Goal: Communication & Community: Answer question/provide support

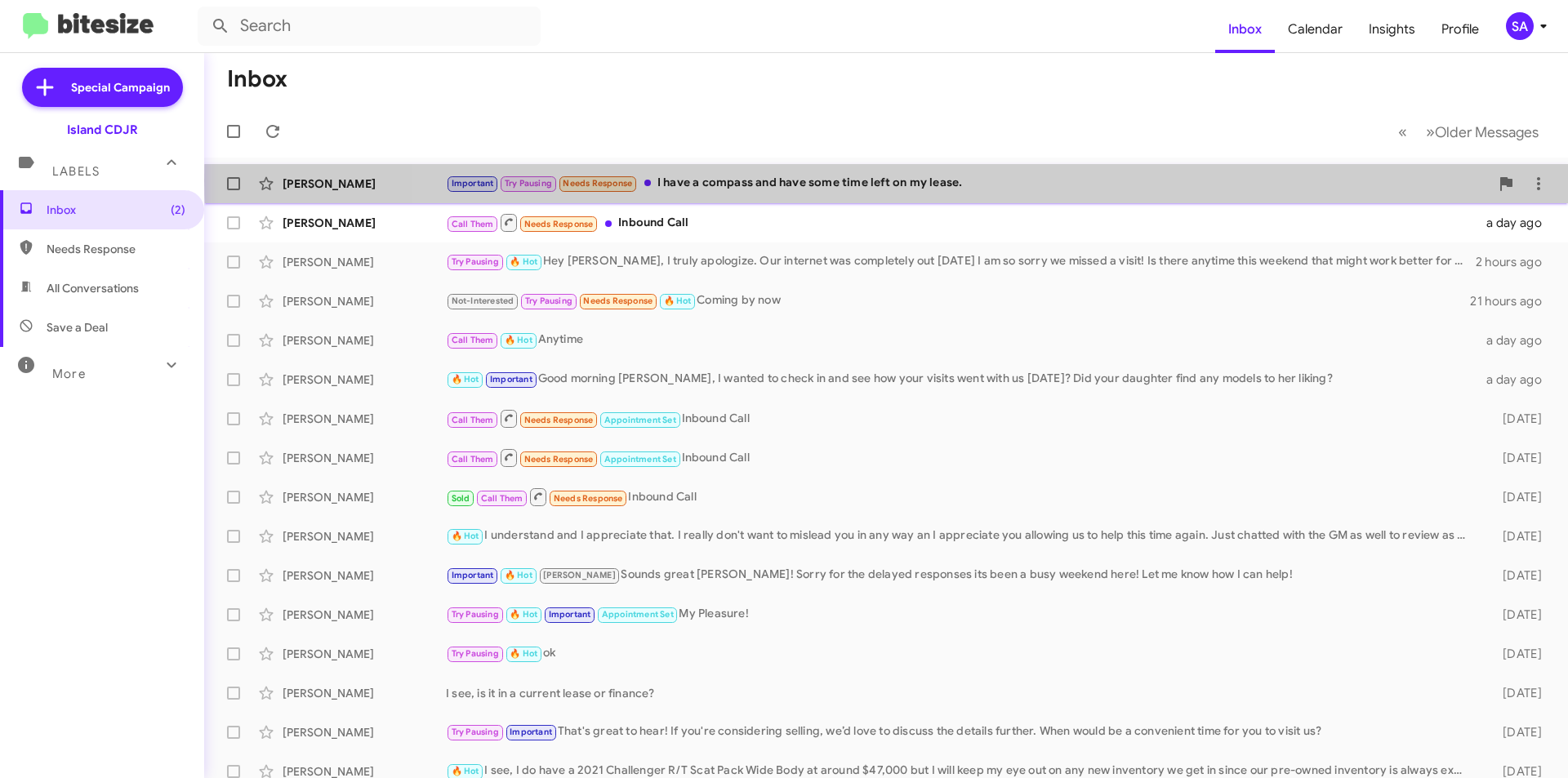
click at [893, 181] on div "Important Try Pausing Needs Response I have a compass and have some time left o…" at bounding box center [968, 183] width 1044 height 19
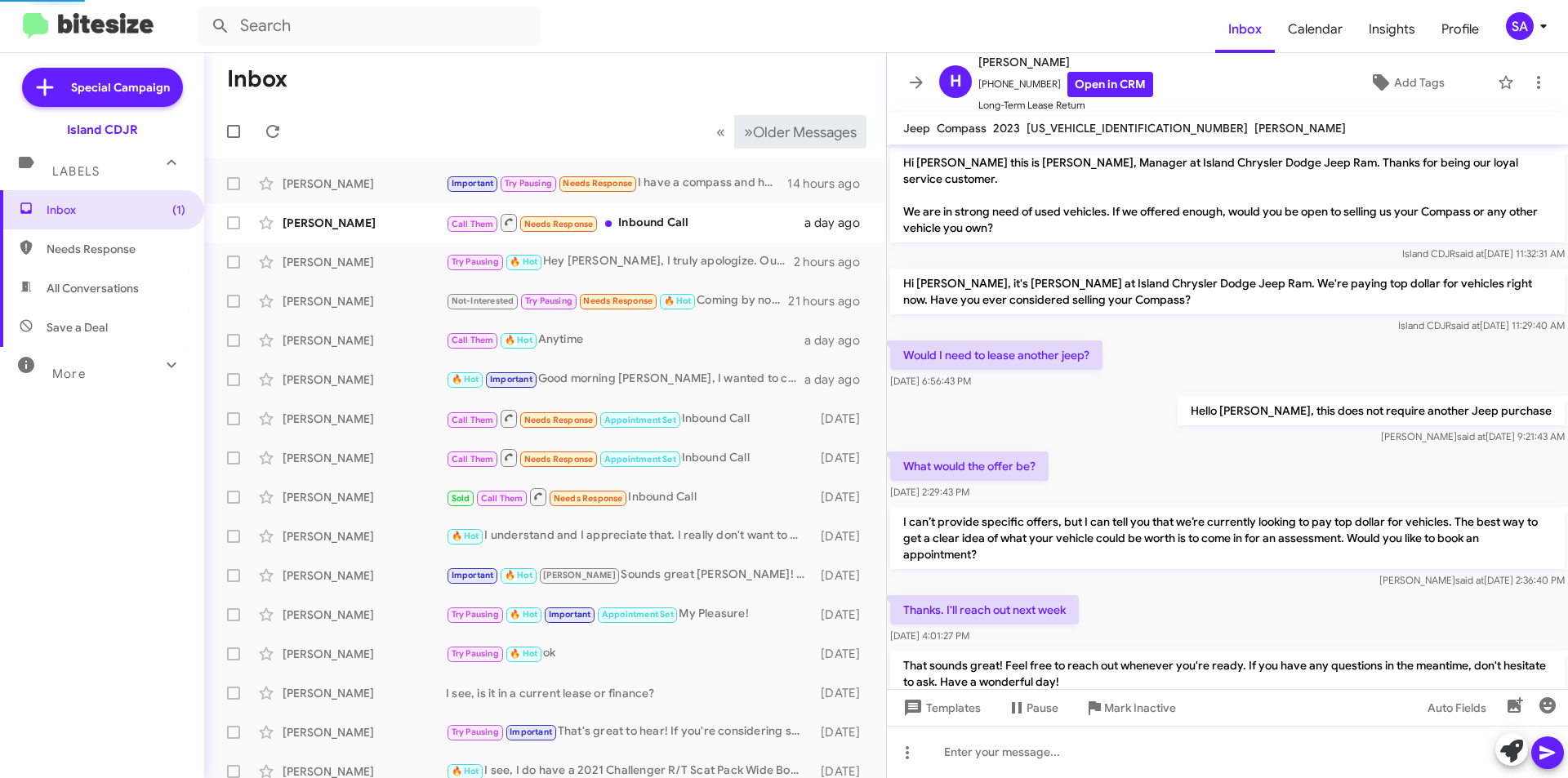
scroll to position [258, 0]
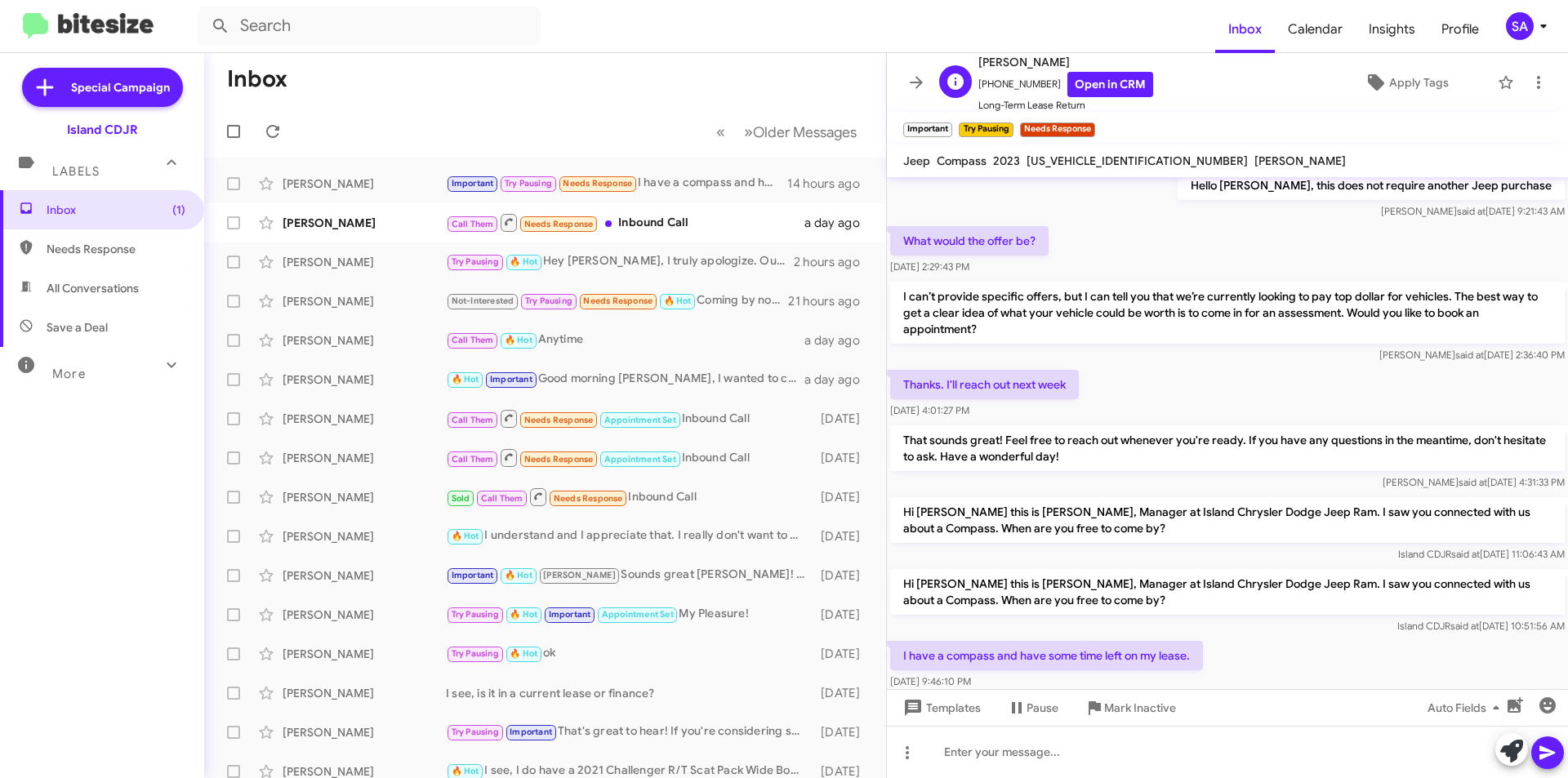
click at [1008, 80] on span "+19175896975 Open in CRM" at bounding box center [1066, 84] width 175 height 25
copy span "19175896975"
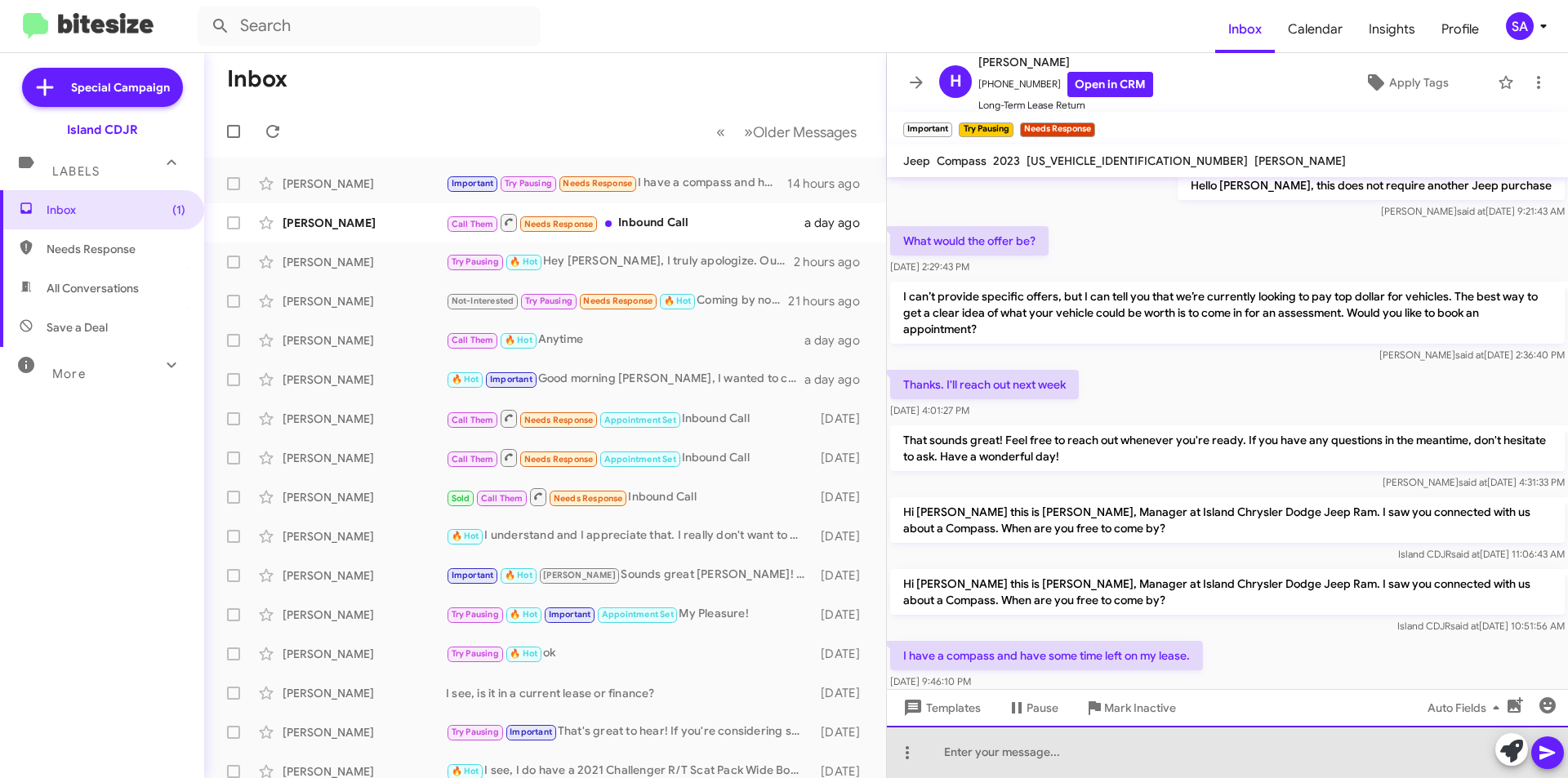
click at [1074, 761] on div at bounding box center [1228, 752] width 681 height 52
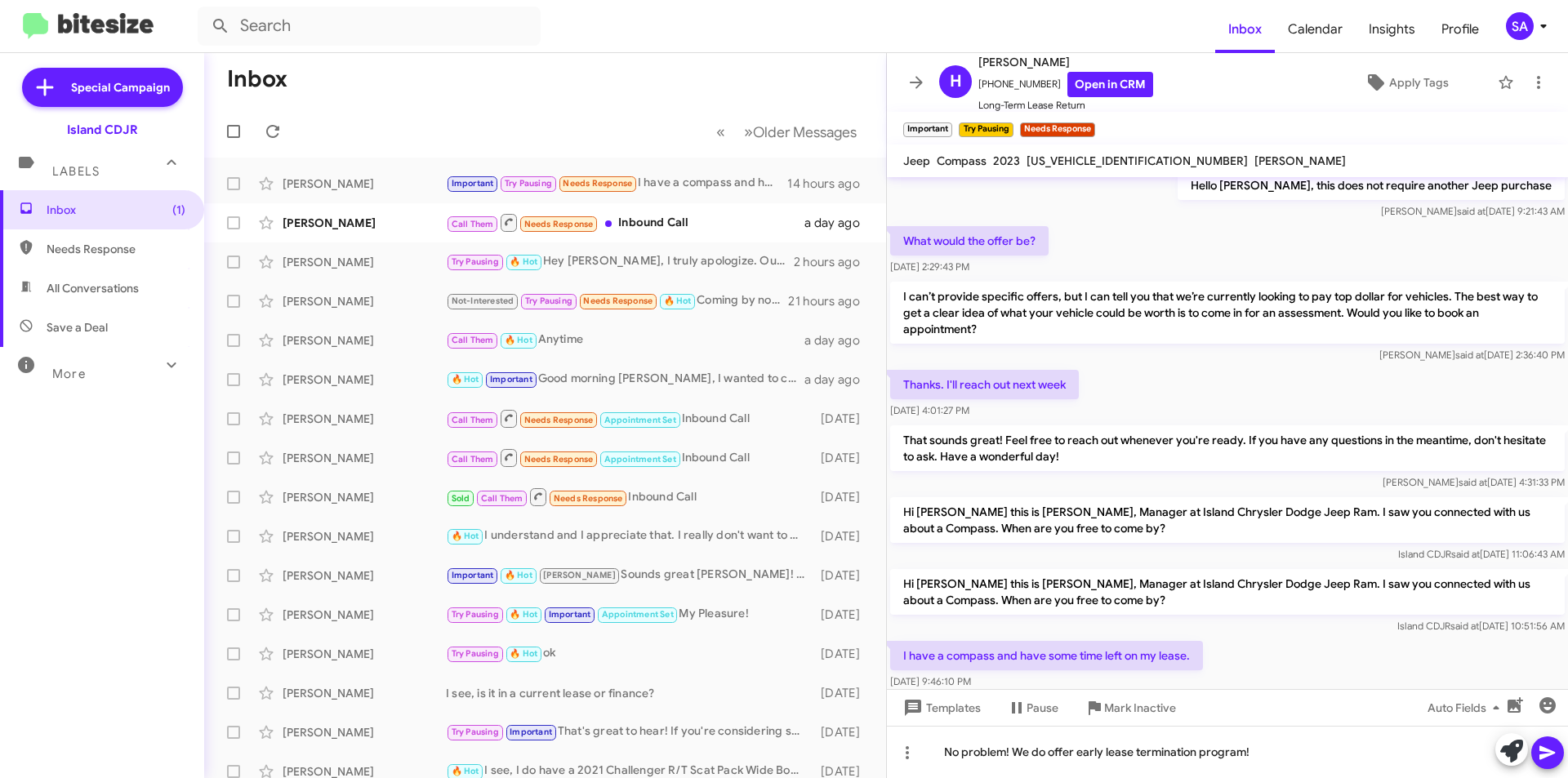
click at [1555, 743] on icon at bounding box center [1548, 753] width 20 height 20
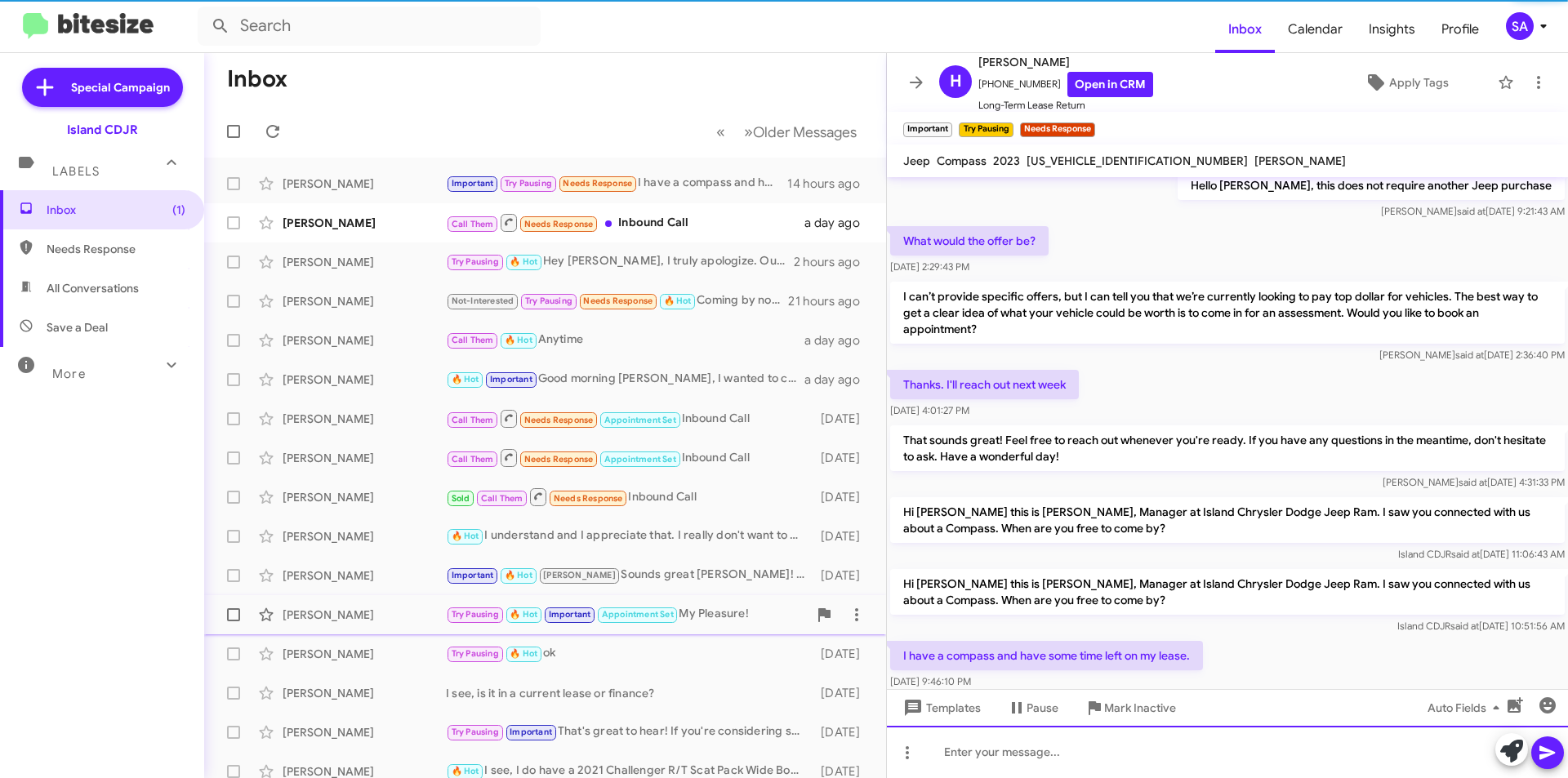
scroll to position [0, 0]
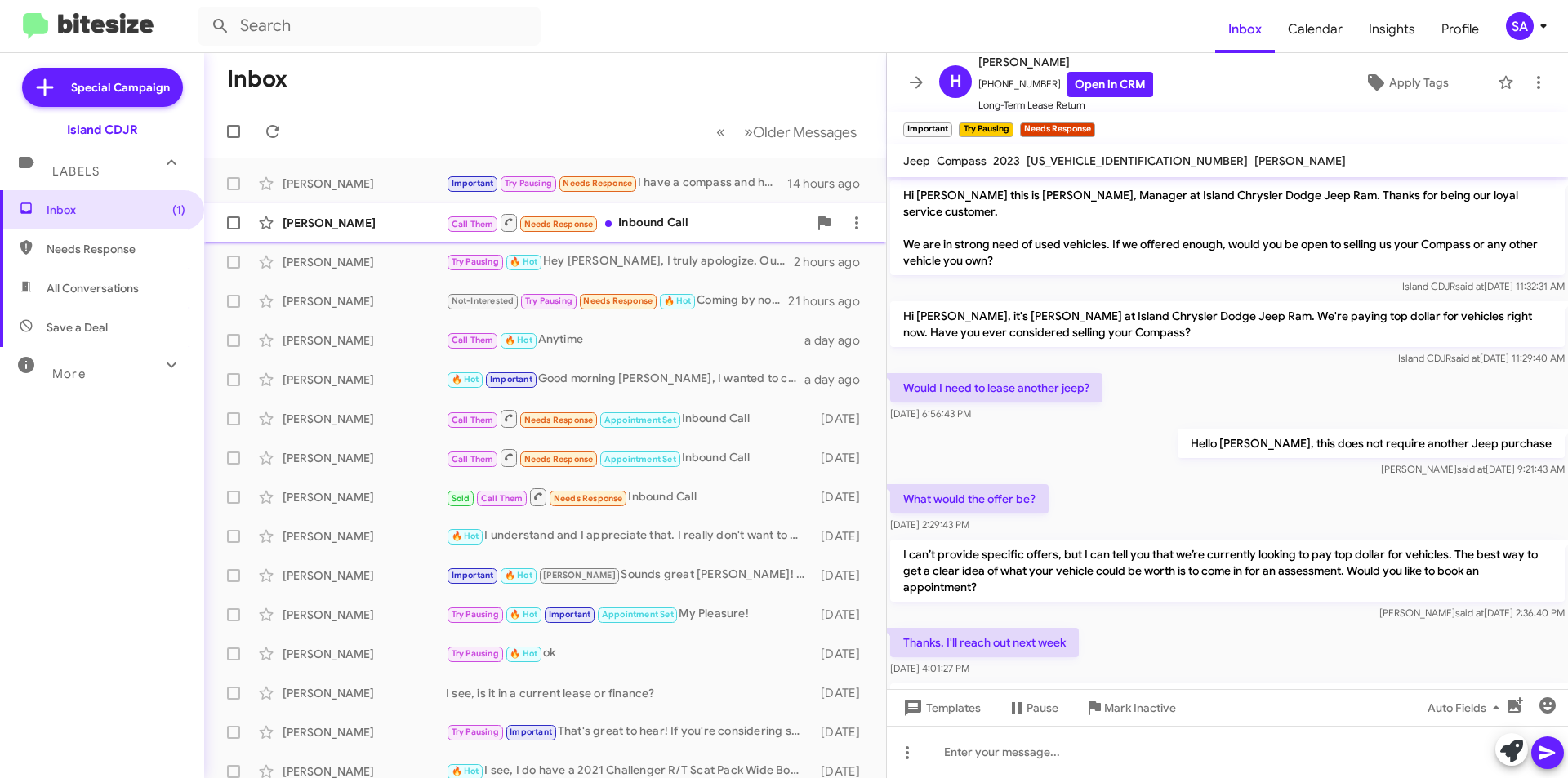
click at [370, 228] on div "[PERSON_NAME]" at bounding box center [364, 223] width 163 height 16
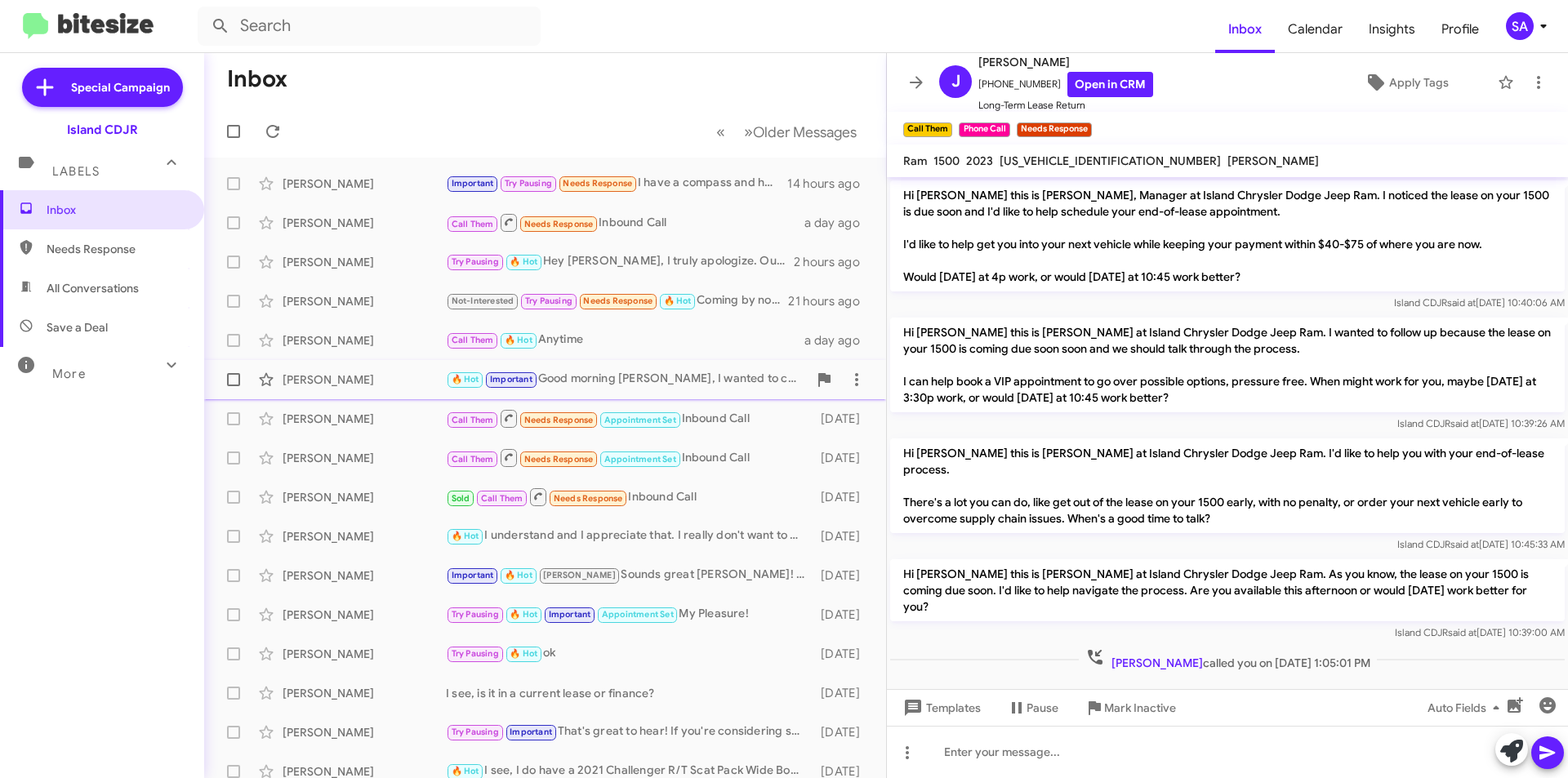
click at [364, 377] on div "[PERSON_NAME]" at bounding box center [364, 380] width 163 height 16
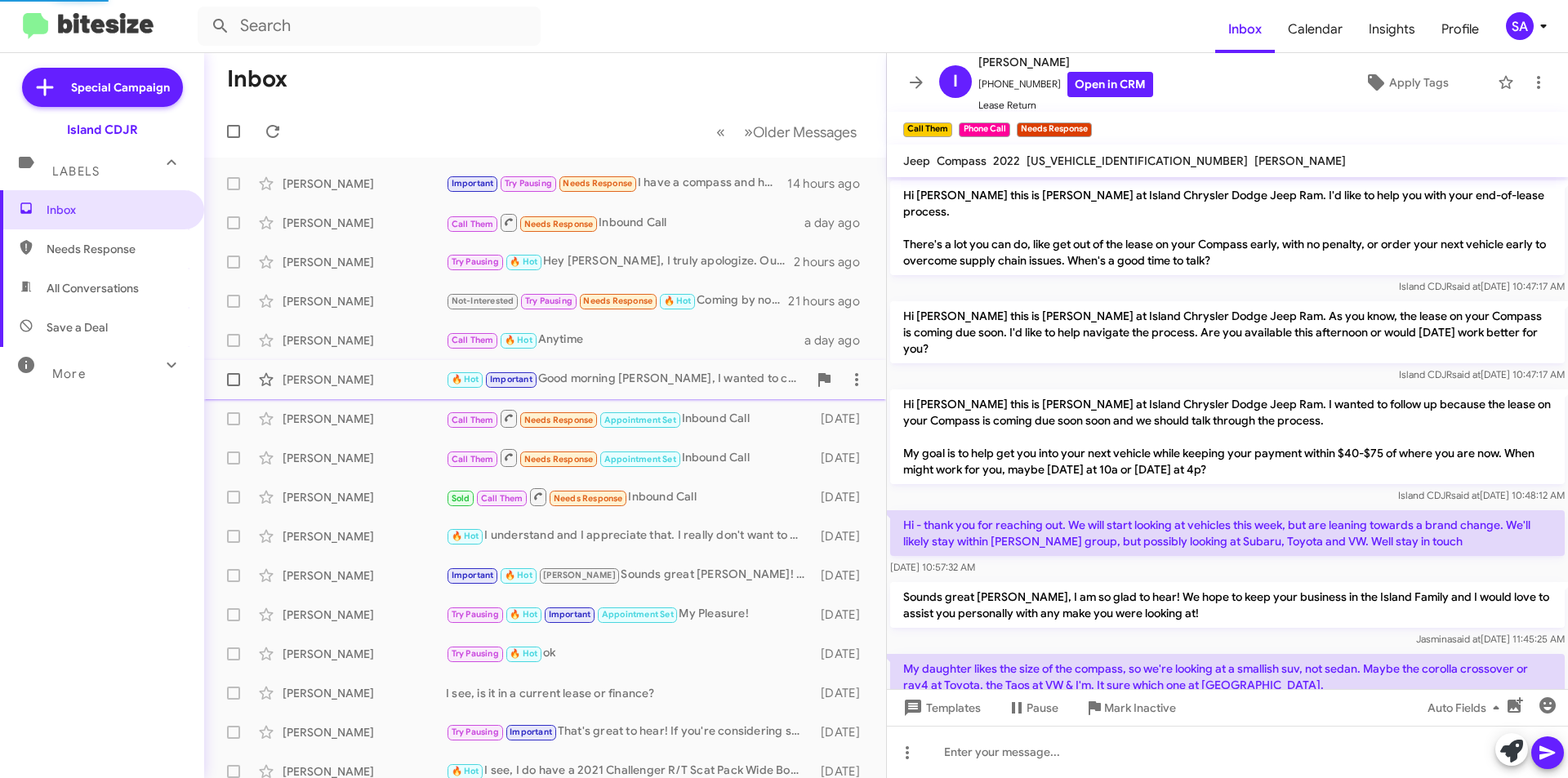
scroll to position [925, 0]
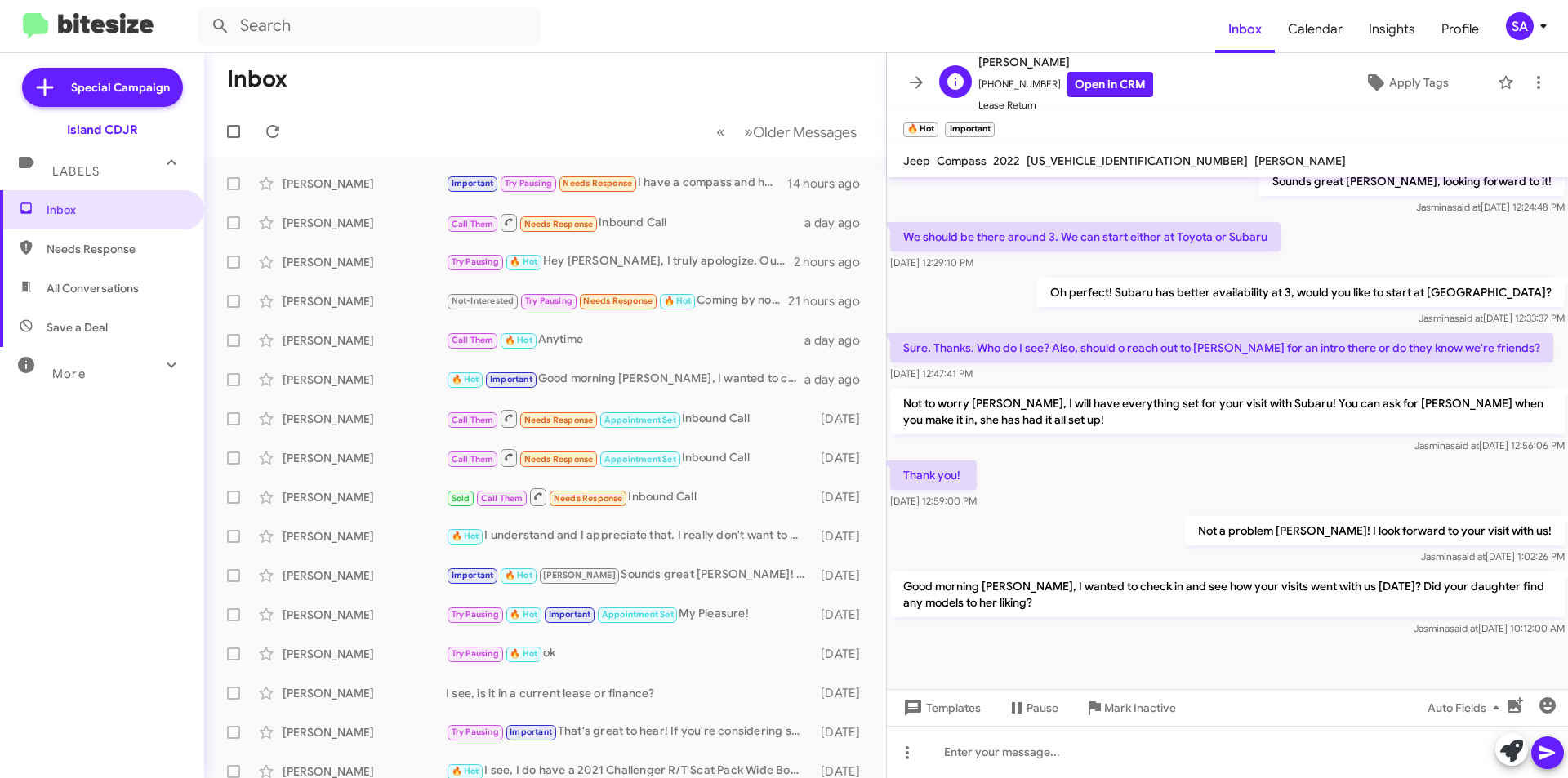
click at [999, 88] on span "+19174476013 Open in CRM" at bounding box center [1066, 84] width 175 height 25
click at [999, 87] on span "+19174476013 Open in CRM" at bounding box center [1066, 84] width 175 height 25
copy span "19174476013"
click at [1113, 513] on div "Not a problem Irina! I look forward to your visit with us! Jasmina said at Aug …" at bounding box center [1228, 541] width 681 height 56
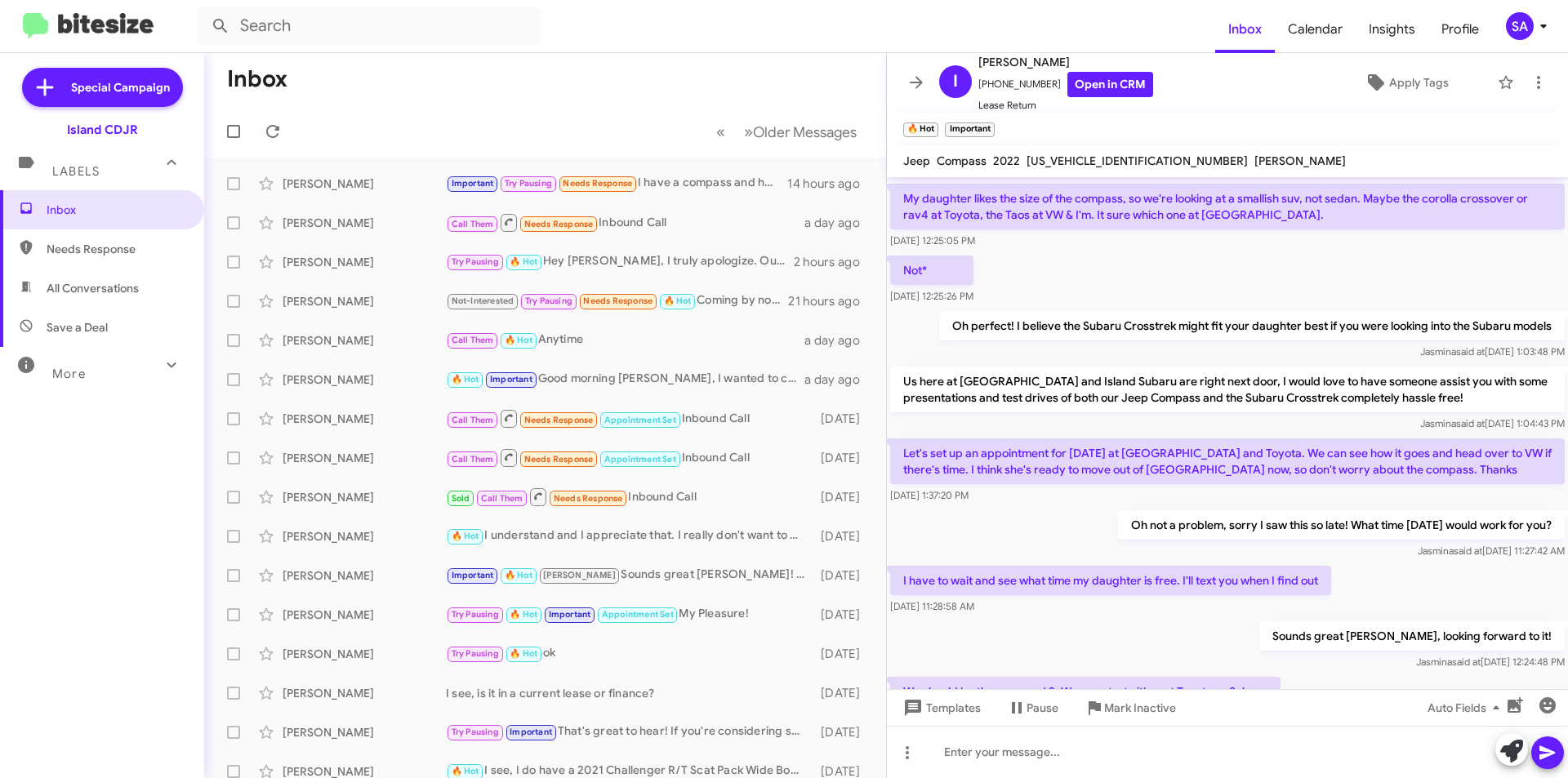
scroll to position [272, 0]
